Goal: Find specific page/section: Find specific page/section

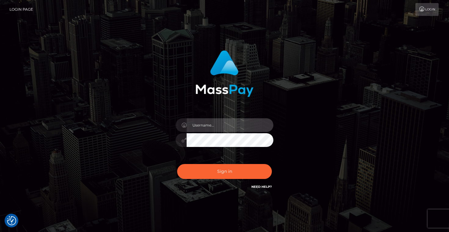
click at [229, 131] on input "text" at bounding box center [230, 125] width 87 height 14
type input "Artem Badlo"
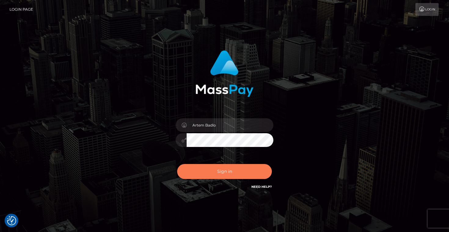
click at [227, 170] on button "Sign in" at bounding box center [224, 171] width 95 height 15
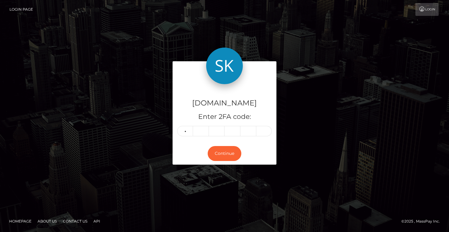
type input "2"
type input "3"
type input "9"
type input "6"
type input "3"
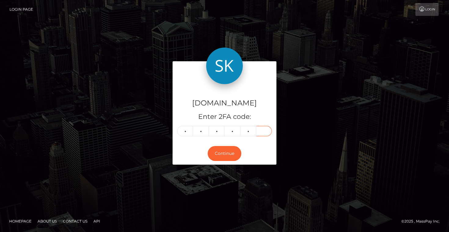
type input "6"
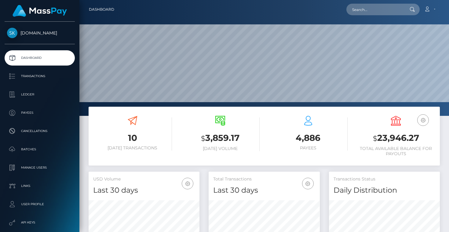
scroll to position [108, 111]
click at [367, 11] on input "text" at bounding box center [374, 10] width 57 height 12
paste input "M3xican1ogic@gmail.com"
type input "M3xican1ogic@gmail.com"
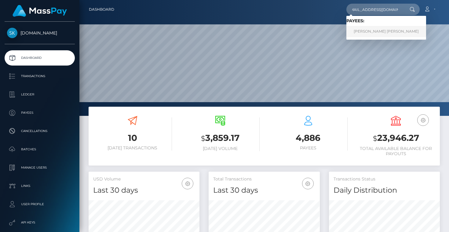
scroll to position [0, 0]
click at [367, 28] on link "ANTHONY JOHN RODRIGUEZ" at bounding box center [386, 31] width 80 height 11
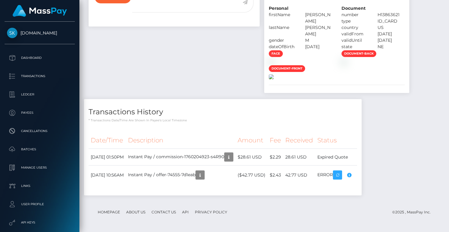
scroll to position [585, 0]
